Goal: Register for event/course

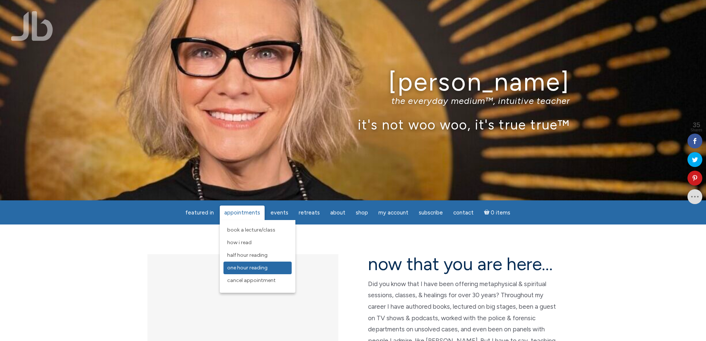
click at [247, 268] on span "One Hour Reading" at bounding box center [247, 267] width 40 height 6
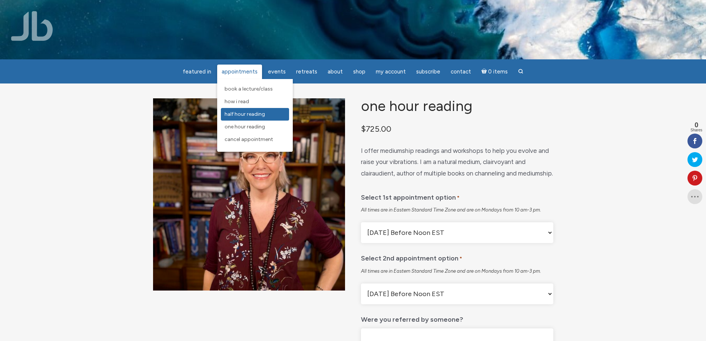
click at [251, 116] on span "Half Hour Reading" at bounding box center [245, 114] width 40 height 6
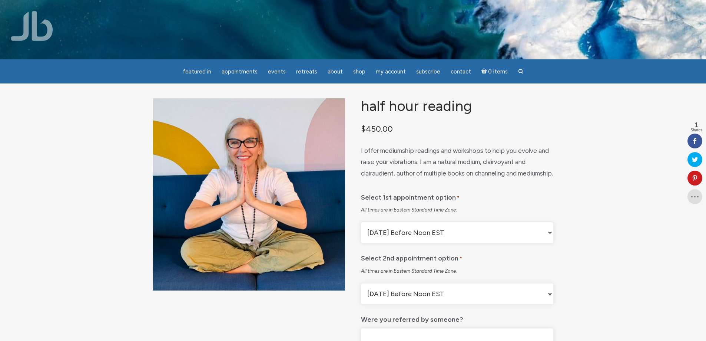
click at [37, 29] on img at bounding box center [32, 26] width 42 height 30
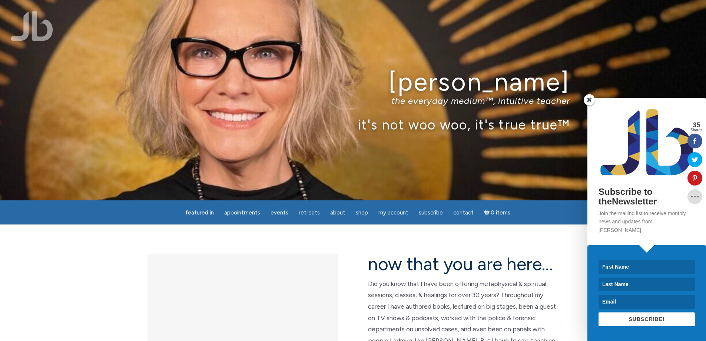
click at [590, 105] on span at bounding box center [589, 99] width 11 height 11
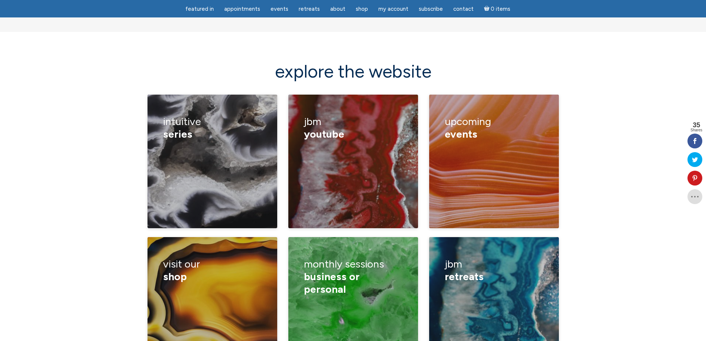
scroll to position [1038, 0]
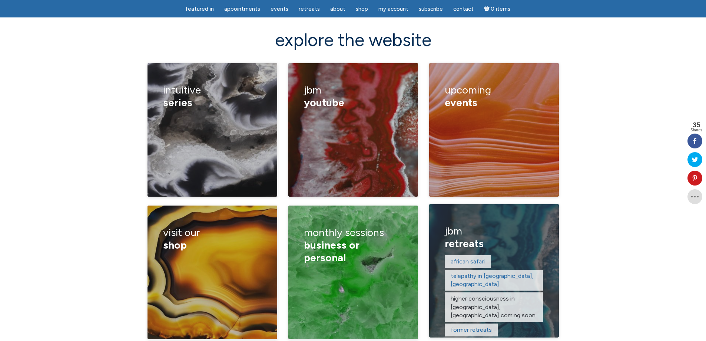
click at [469, 219] on h3 "JBM retreats" at bounding box center [494, 236] width 98 height 35
click at [476, 272] on link "telepathy in Taos, NM" at bounding box center [492, 279] width 83 height 15
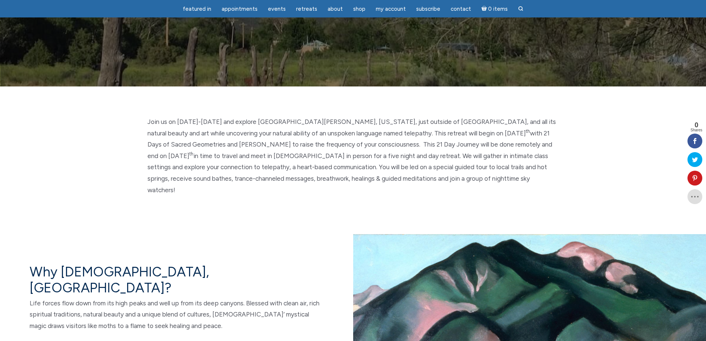
scroll to position [222, 0]
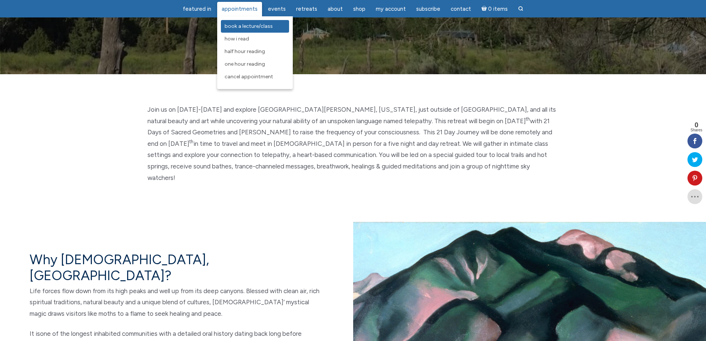
click at [249, 24] on span "Book a Lecture/Class" at bounding box center [249, 26] width 48 height 6
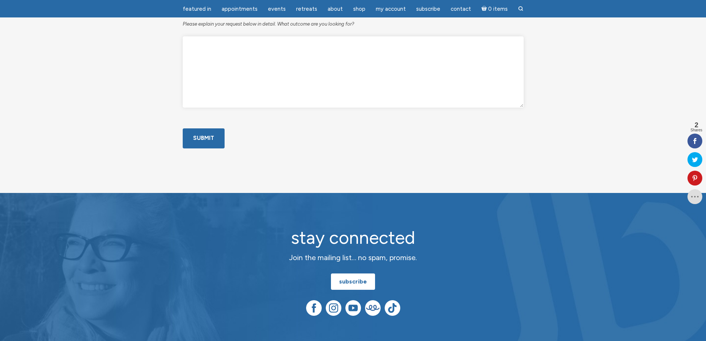
scroll to position [445, 0]
